Goal: Task Accomplishment & Management: Use online tool/utility

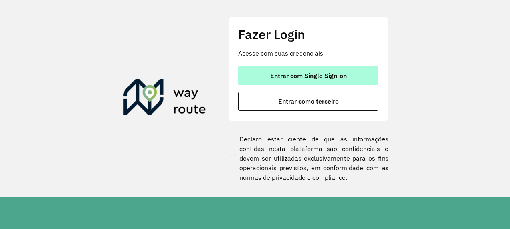
click at [306, 74] on span "Entrar com Single Sign-on" at bounding box center [308, 76] width 77 height 6
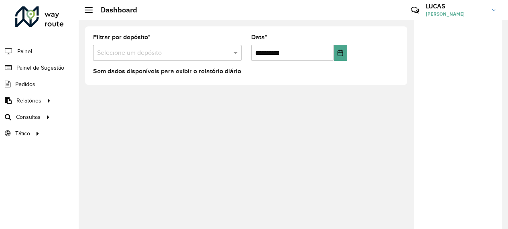
click at [125, 50] on input "text" at bounding box center [159, 54] width 124 height 10
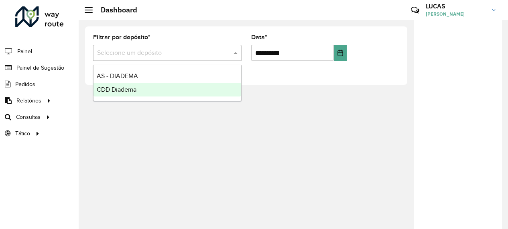
click at [124, 97] on ng-dropdown-panel "AS - DIADEMA CDD Diadema" at bounding box center [167, 83] width 148 height 36
click at [116, 89] on span "CDD Diadema" at bounding box center [117, 89] width 40 height 7
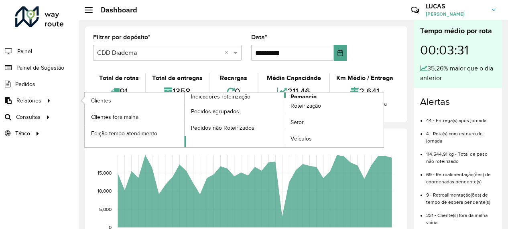
click at [303, 94] on span "Romaneio" at bounding box center [303, 97] width 26 height 8
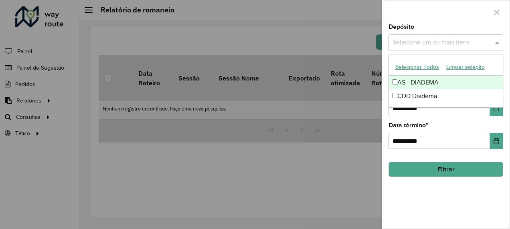
click at [419, 44] on input "text" at bounding box center [442, 43] width 103 height 10
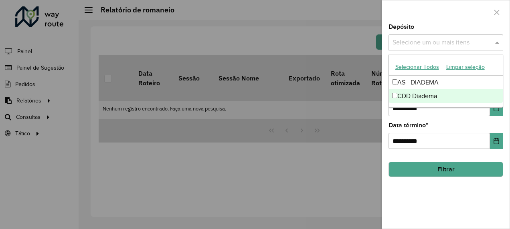
click at [408, 99] on div "CDD Diadema" at bounding box center [446, 96] width 114 height 14
click at [362, 146] on div at bounding box center [255, 114] width 510 height 229
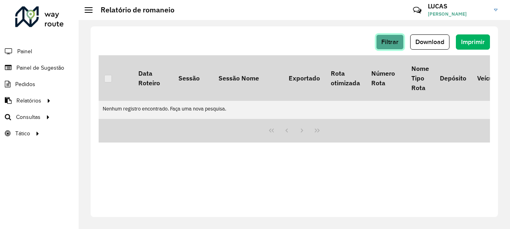
click at [397, 41] on span "Filtrar" at bounding box center [389, 42] width 17 height 7
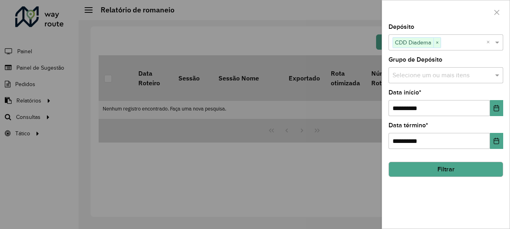
click at [403, 77] on input "text" at bounding box center [442, 76] width 103 height 10
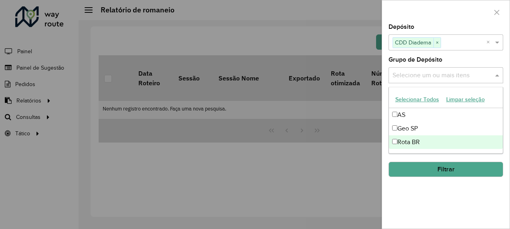
click at [400, 138] on div "Rota BR" at bounding box center [446, 143] width 114 height 14
click at [432, 168] on button "Filtrar" at bounding box center [446, 169] width 115 height 15
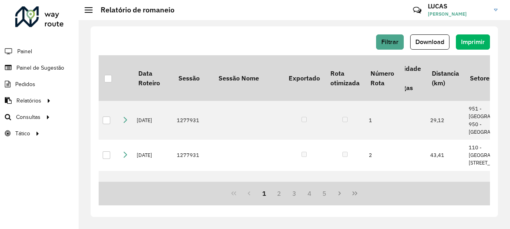
scroll to position [0, 813]
click at [470, 41] on span "Imprimir" at bounding box center [473, 42] width 24 height 7
click at [261, 41] on div "Filtrar Download Imprimir" at bounding box center [294, 41] width 391 height 15
click at [429, 45] on span "Download" at bounding box center [430, 42] width 29 height 7
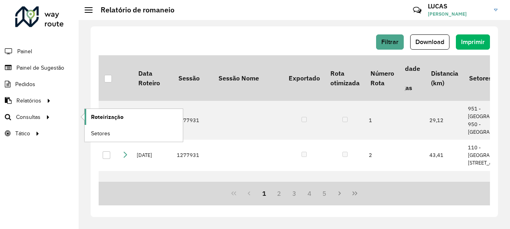
click at [116, 119] on span "Roteirização" at bounding box center [107, 117] width 32 height 8
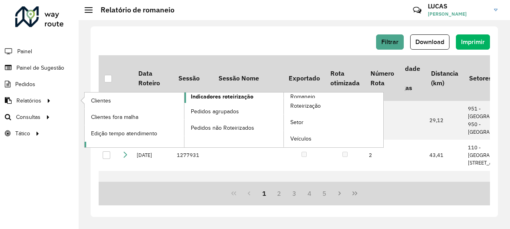
click at [203, 94] on span "Indicadores roteirização" at bounding box center [222, 97] width 63 height 8
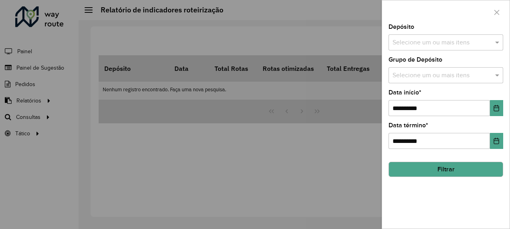
click at [397, 41] on input "text" at bounding box center [442, 43] width 103 height 10
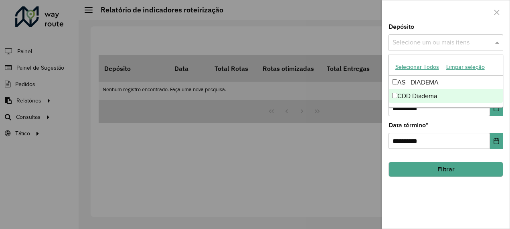
click at [408, 92] on div "CDD Diadema" at bounding box center [446, 96] width 114 height 14
click at [407, 95] on div "CDD Diadema" at bounding box center [446, 96] width 114 height 14
click at [423, 193] on div "**********" at bounding box center [446, 126] width 128 height 205
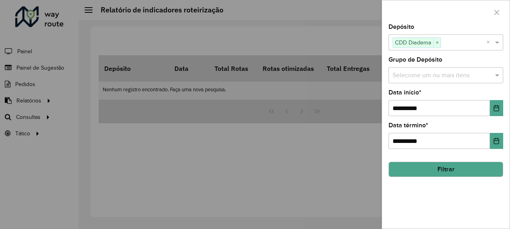
click at [423, 193] on div "**********" at bounding box center [446, 126] width 128 height 205
drag, startPoint x: 423, startPoint y: 193, endPoint x: 421, endPoint y: 72, distance: 120.3
click at [421, 72] on input "text" at bounding box center [442, 76] width 103 height 10
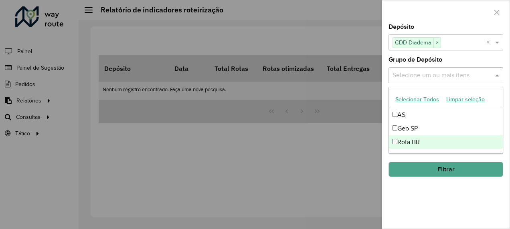
click at [407, 136] on div "Rota BR" at bounding box center [446, 143] width 114 height 14
click at [416, 195] on div "**********" at bounding box center [446, 126] width 128 height 205
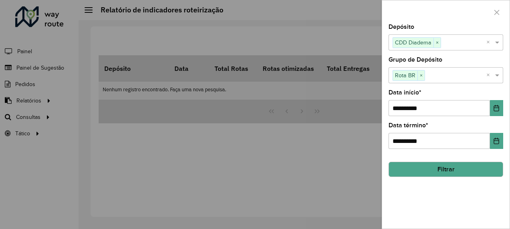
click at [424, 169] on button "Filtrar" at bounding box center [446, 169] width 115 height 15
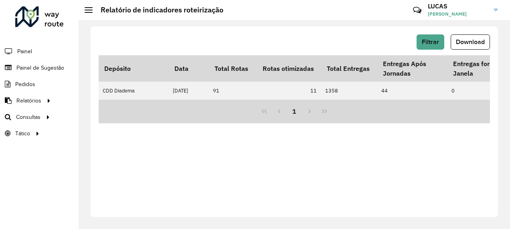
drag, startPoint x: 141, startPoint y: 102, endPoint x: 240, endPoint y: 108, distance: 98.9
click at [240, 108] on div "1" at bounding box center [294, 112] width 391 height 24
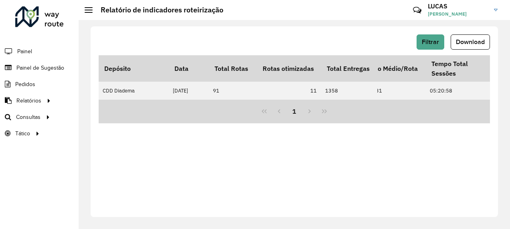
scroll to position [0, 1770]
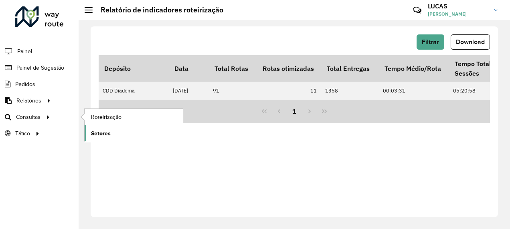
click at [101, 136] on span "Setores" at bounding box center [101, 134] width 20 height 8
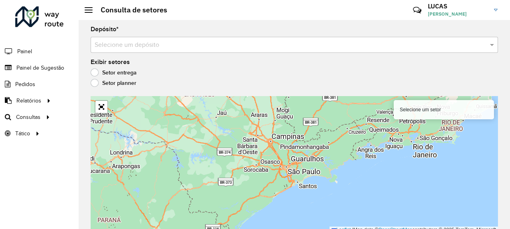
click at [131, 36] on div "Depósito * Selecione um depósito" at bounding box center [294, 39] width 407 height 26
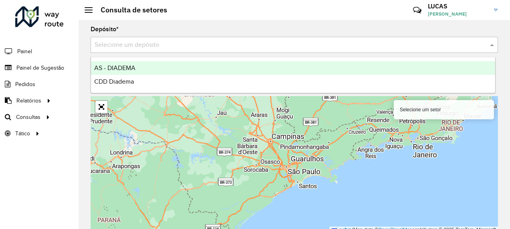
click at [120, 47] on input "text" at bounding box center [286, 46] width 383 height 10
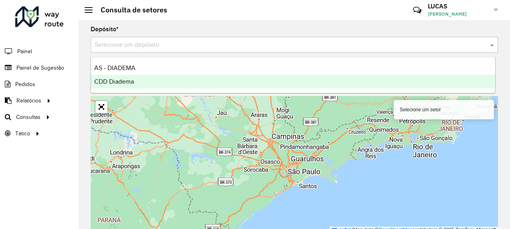
click at [124, 83] on span "CDD Diadema" at bounding box center [114, 81] width 40 height 7
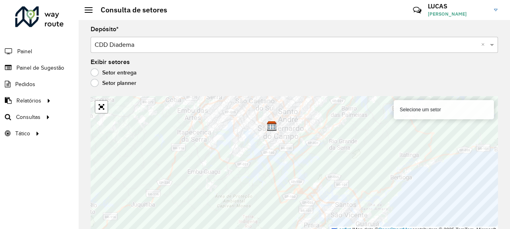
scroll to position [4, 0]
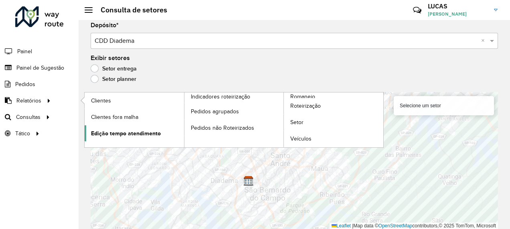
click at [156, 139] on link "Edição tempo atendimento" at bounding box center [134, 134] width 99 height 16
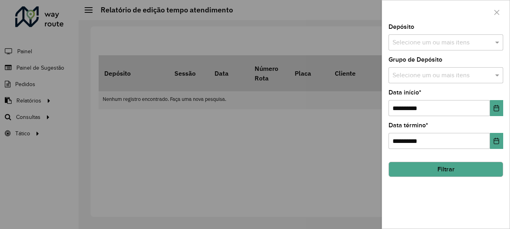
click at [436, 42] on input "text" at bounding box center [442, 43] width 103 height 10
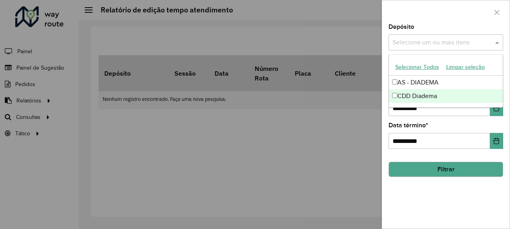
click at [414, 97] on div "CDD Diadema" at bounding box center [446, 96] width 114 height 14
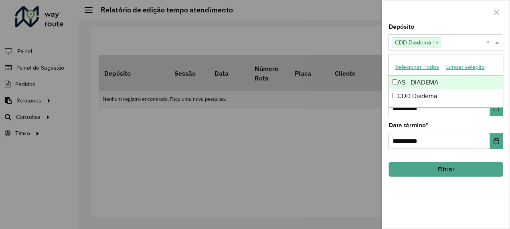
click at [436, 15] on div at bounding box center [446, 12] width 128 height 24
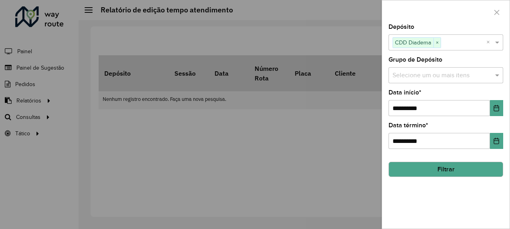
click at [415, 75] on input "text" at bounding box center [442, 76] width 103 height 10
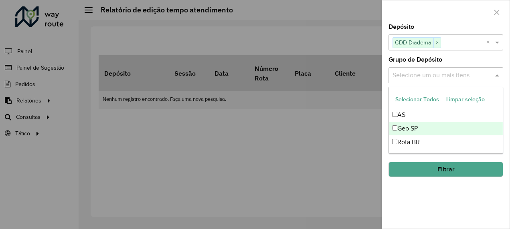
click at [409, 134] on div "Geo SP" at bounding box center [446, 129] width 114 height 14
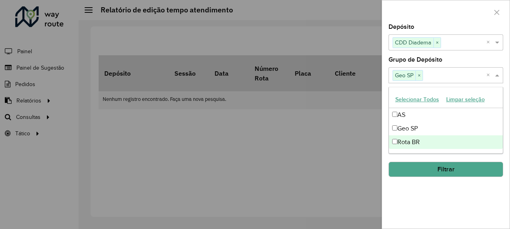
click at [411, 199] on div "**********" at bounding box center [446, 126] width 128 height 205
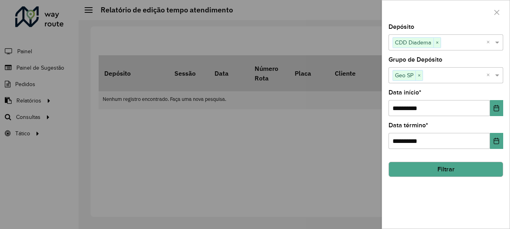
click at [412, 174] on button "Filtrar" at bounding box center [446, 169] width 115 height 15
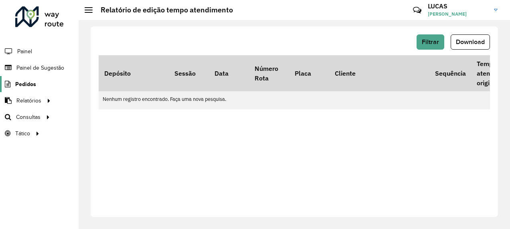
click at [27, 81] on span "Pedidos" at bounding box center [25, 84] width 21 height 8
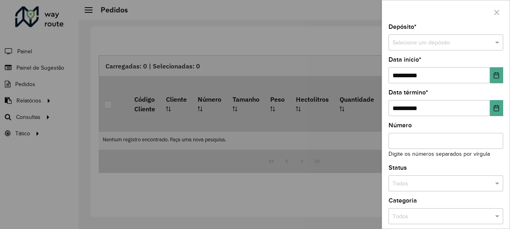
click at [270, 223] on div at bounding box center [255, 114] width 510 height 229
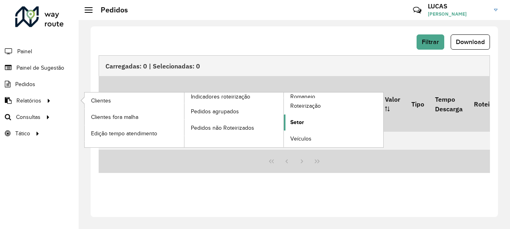
click at [300, 116] on link "Setor" at bounding box center [333, 123] width 99 height 16
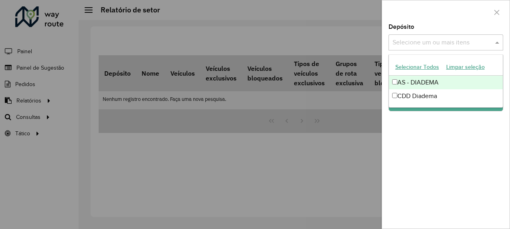
click at [435, 43] on input "text" at bounding box center [442, 43] width 103 height 10
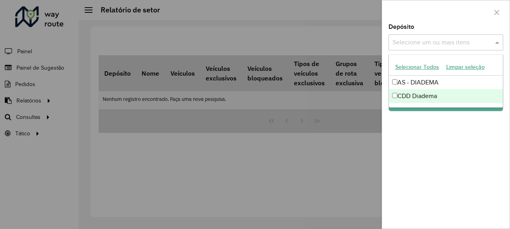
click at [405, 91] on div "CDD Diadema" at bounding box center [446, 96] width 114 height 14
click at [409, 109] on button "Filtrar" at bounding box center [446, 103] width 115 height 15
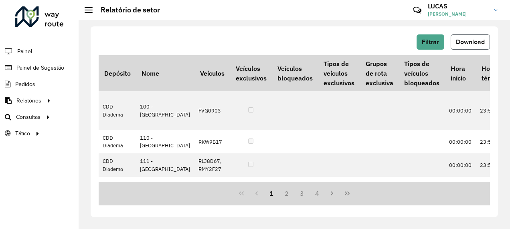
click at [467, 43] on span "Download" at bounding box center [470, 42] width 29 height 7
